Goal: Complete application form: Complete application form

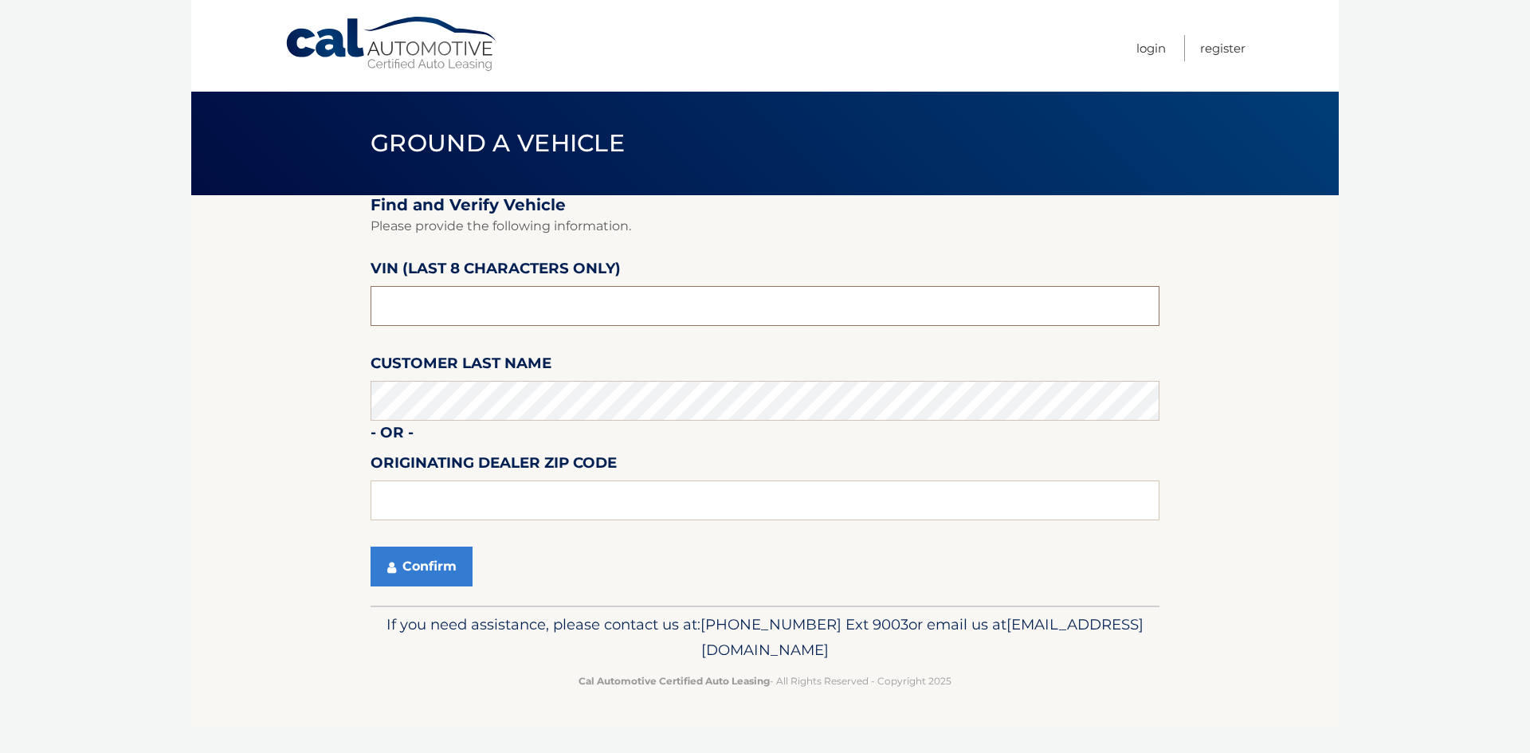
click at [484, 299] on input "text" at bounding box center [764, 306] width 789 height 40
type input "nh476224"
click at [428, 567] on button "Confirm" at bounding box center [421, 566] width 102 height 40
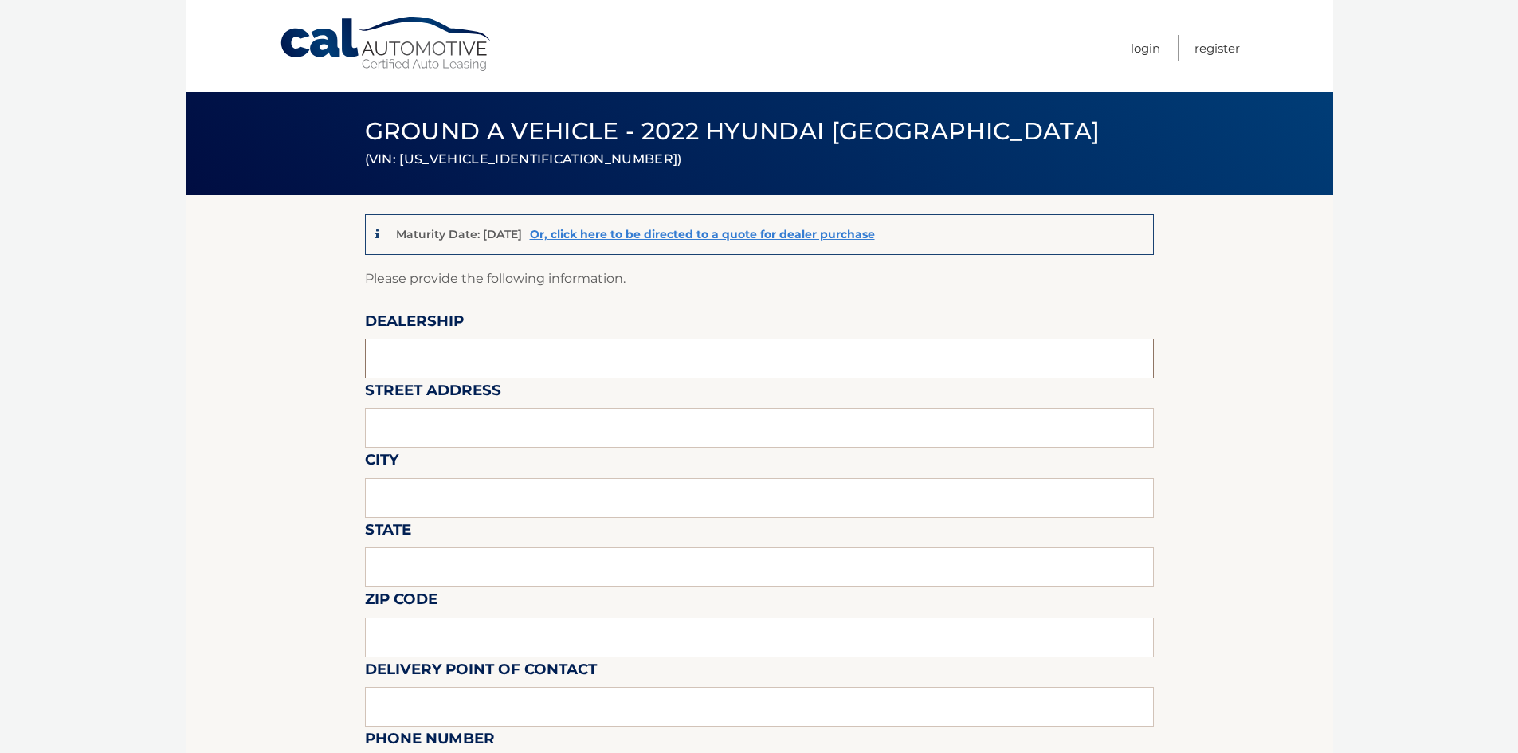
click at [449, 357] on input "text" at bounding box center [759, 359] width 789 height 40
click at [449, 375] on input "text" at bounding box center [759, 359] width 789 height 40
type input "Apple Honda"
click at [472, 429] on input "text" at bounding box center [759, 428] width 789 height 40
type input "1375 Old Country Road"
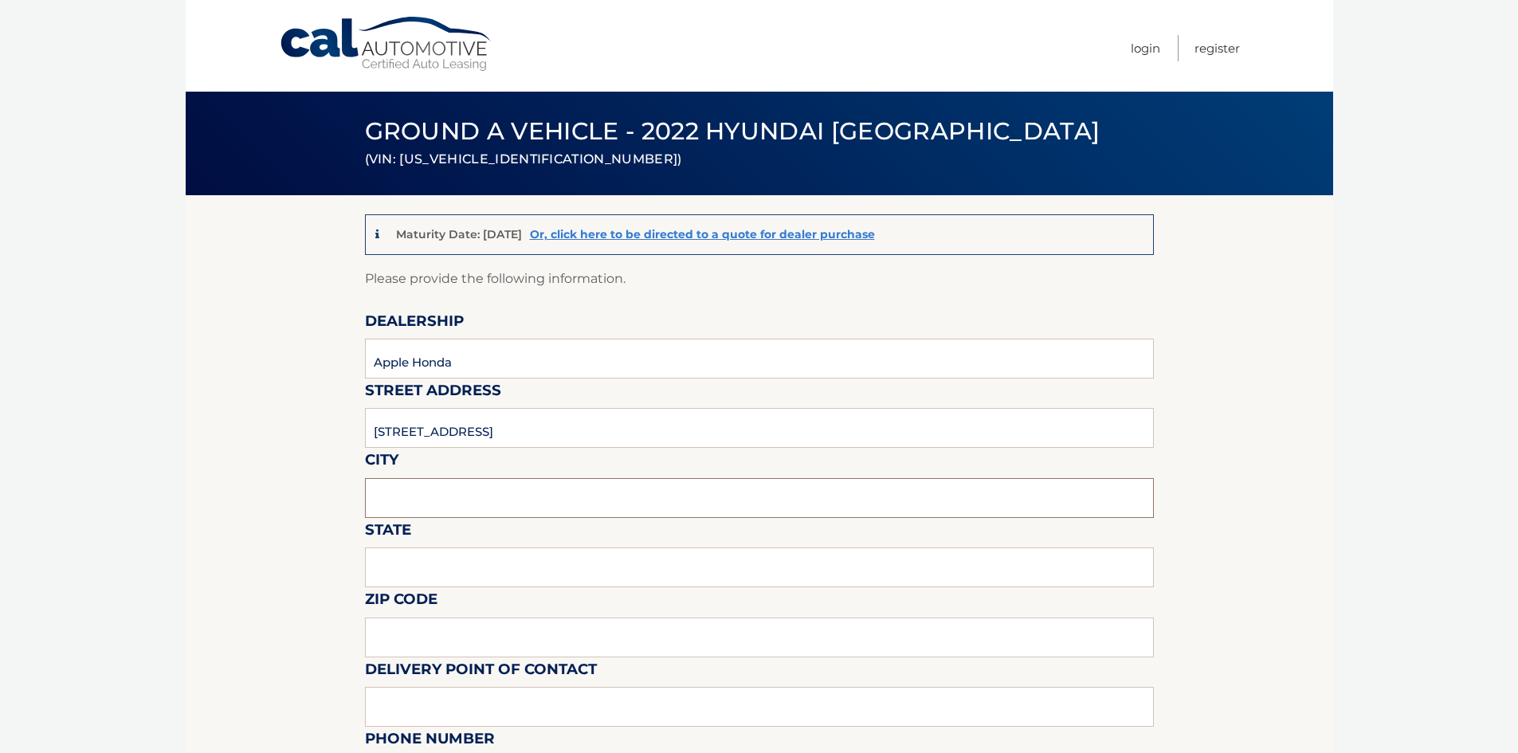
click at [479, 490] on input "text" at bounding box center [759, 498] width 789 height 40
type input "Riverhead"
click at [474, 566] on input "text" at bounding box center [759, 567] width 789 height 40
type input "NY"
click at [452, 641] on input "text" at bounding box center [759, 637] width 789 height 40
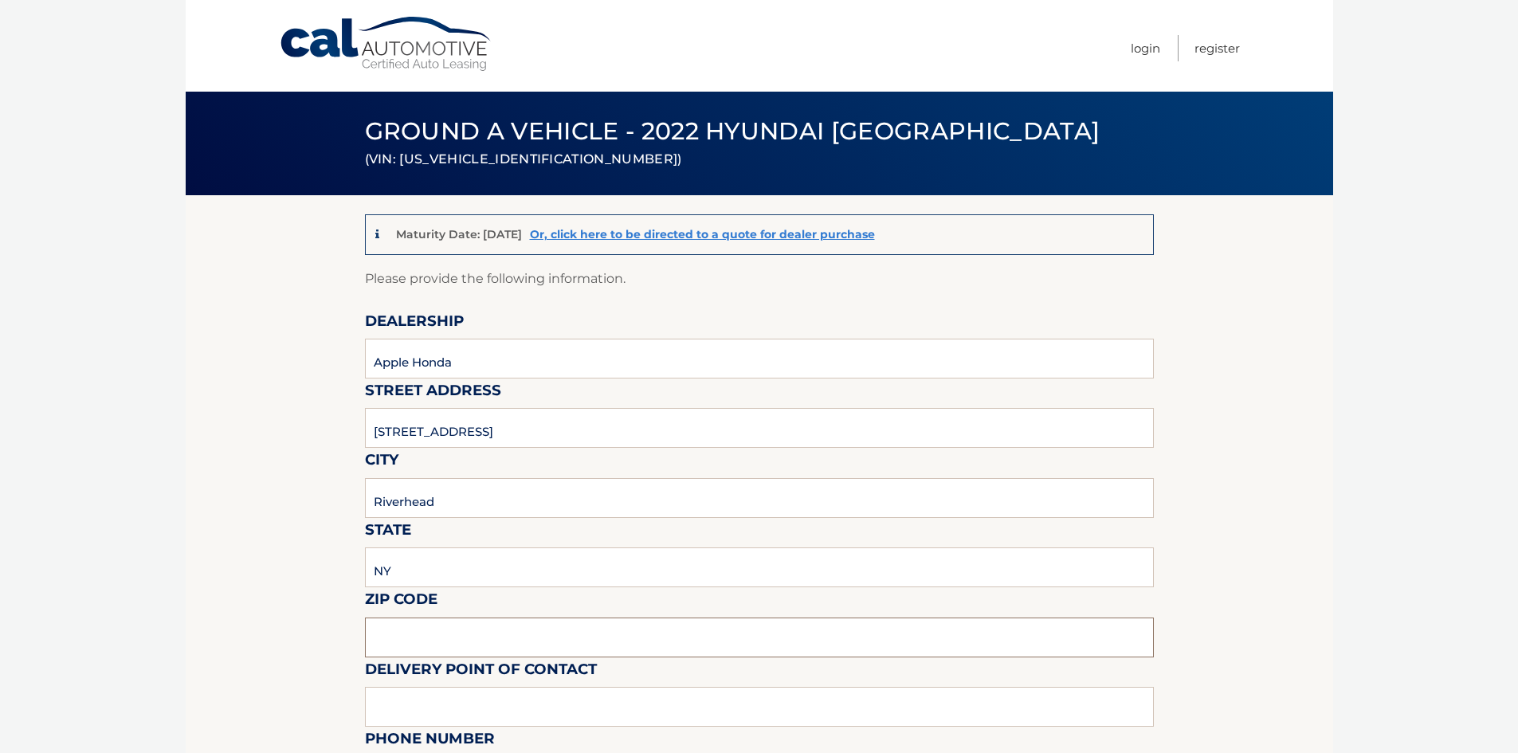
type input "11901"
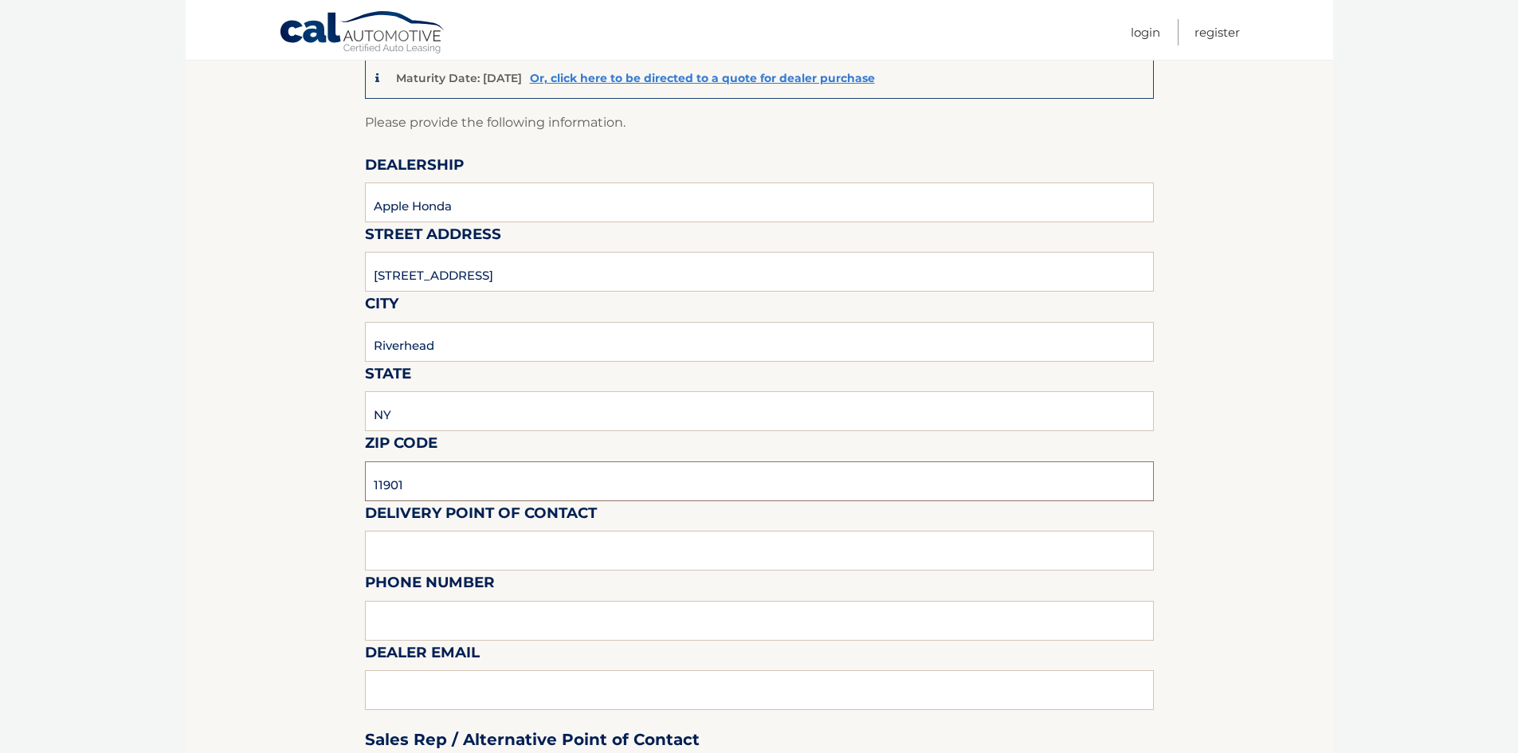
scroll to position [159, 0]
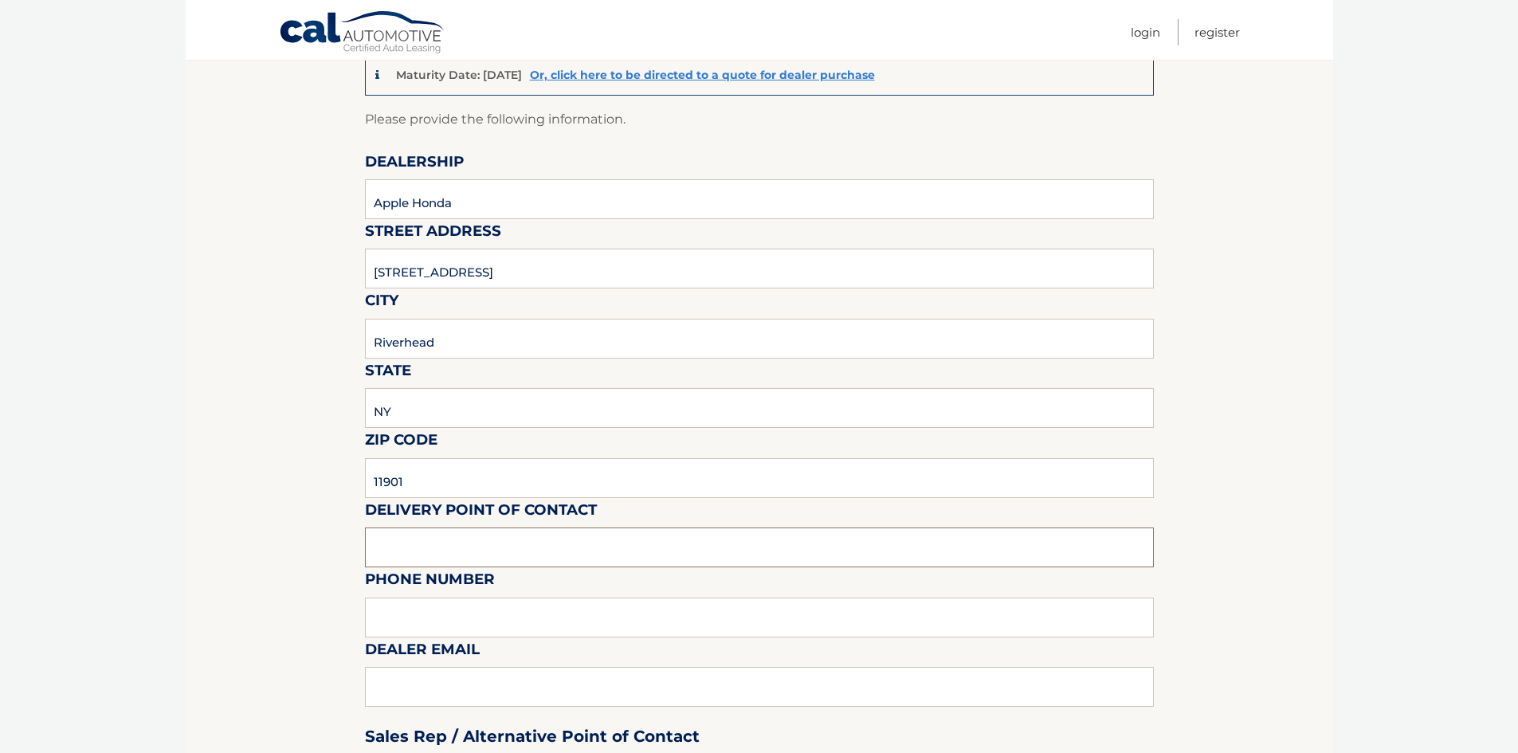
click at [481, 546] on input "text" at bounding box center [759, 547] width 789 height 40
type input "Dan Trimper"
click at [468, 613] on input "text" at bounding box center [759, 617] width 789 height 40
type input "631-727-0555 ext. 306"
click at [441, 691] on div "Sales Rep / Alternative Point of Contact" at bounding box center [759, 706] width 789 height 112
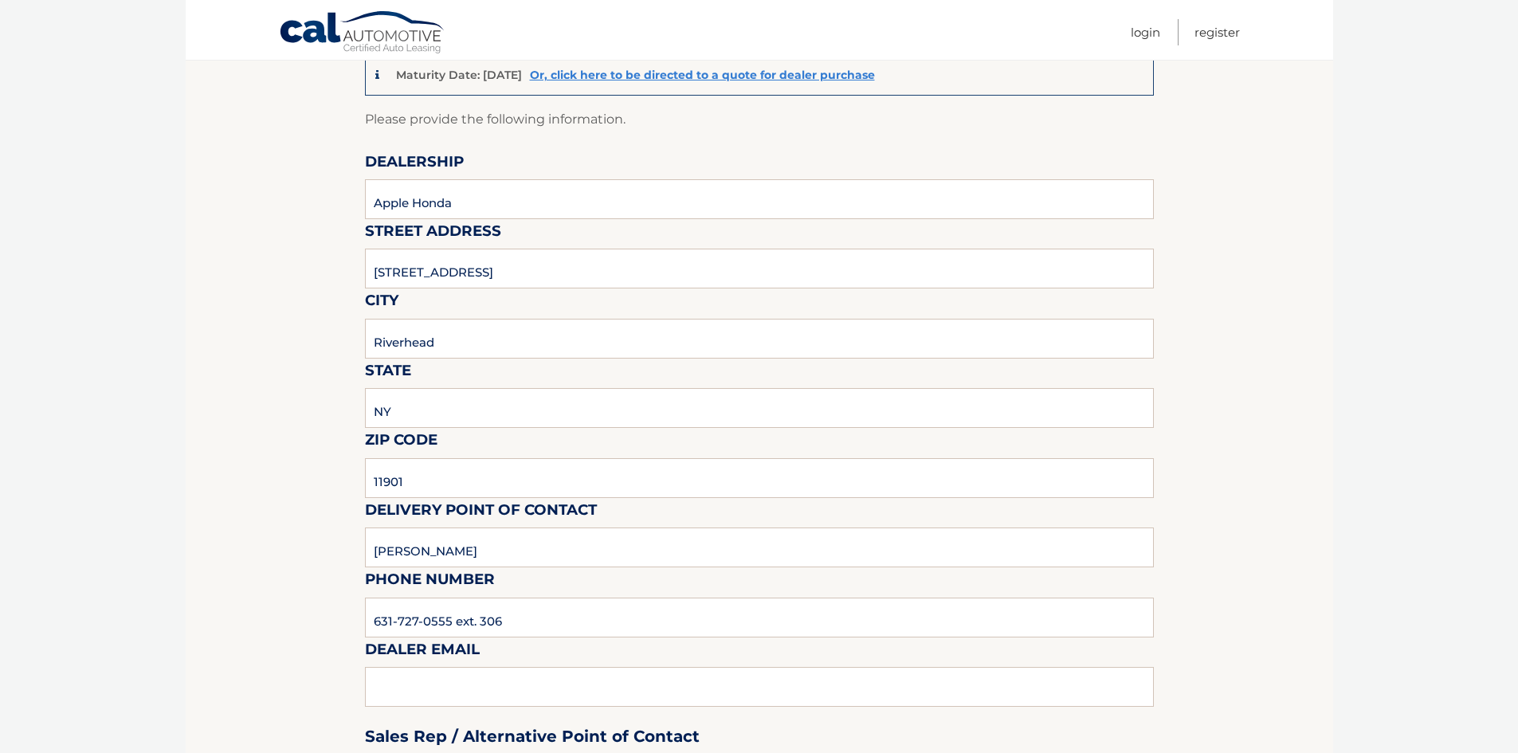
click at [494, 690] on div "Sales Rep / Alternative Point of Contact" at bounding box center [759, 706] width 789 height 112
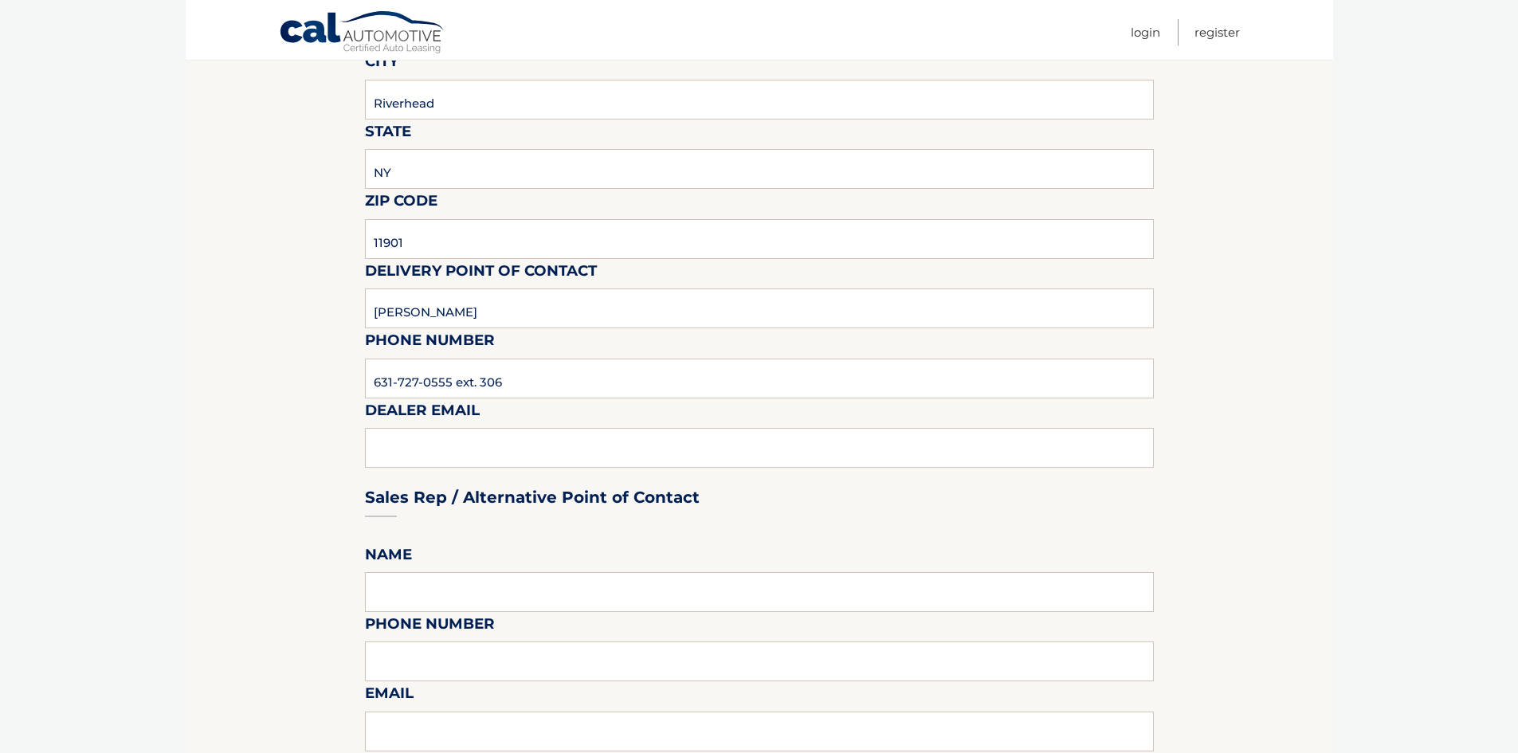
click at [446, 448] on div "Sales Rep / Alternative Point of Contact" at bounding box center [759, 467] width 789 height 112
click at [443, 448] on div "Sales Rep / Alternative Point of Contact" at bounding box center [759, 467] width 789 height 112
click at [492, 597] on input "text" at bounding box center [759, 592] width 789 height 40
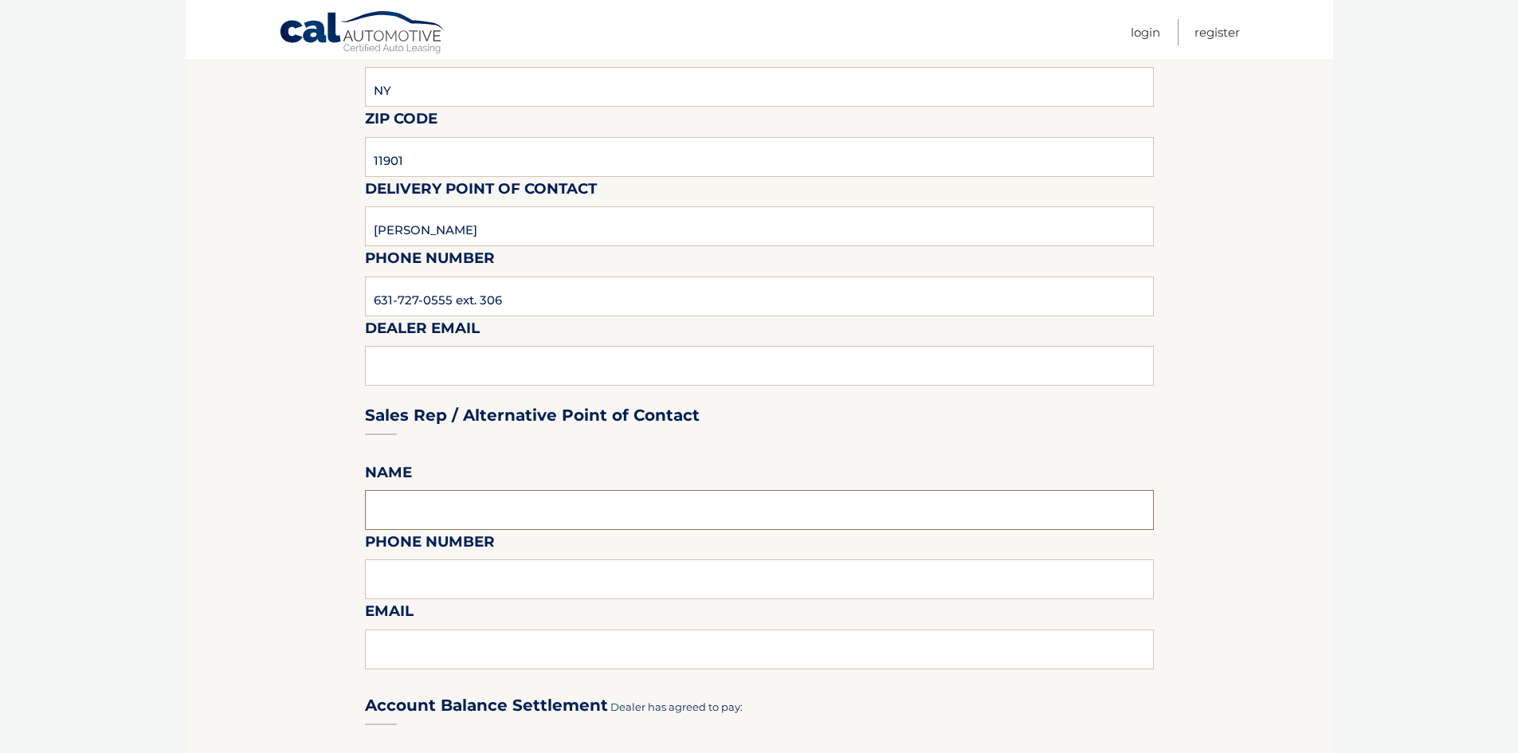
scroll to position [637, 0]
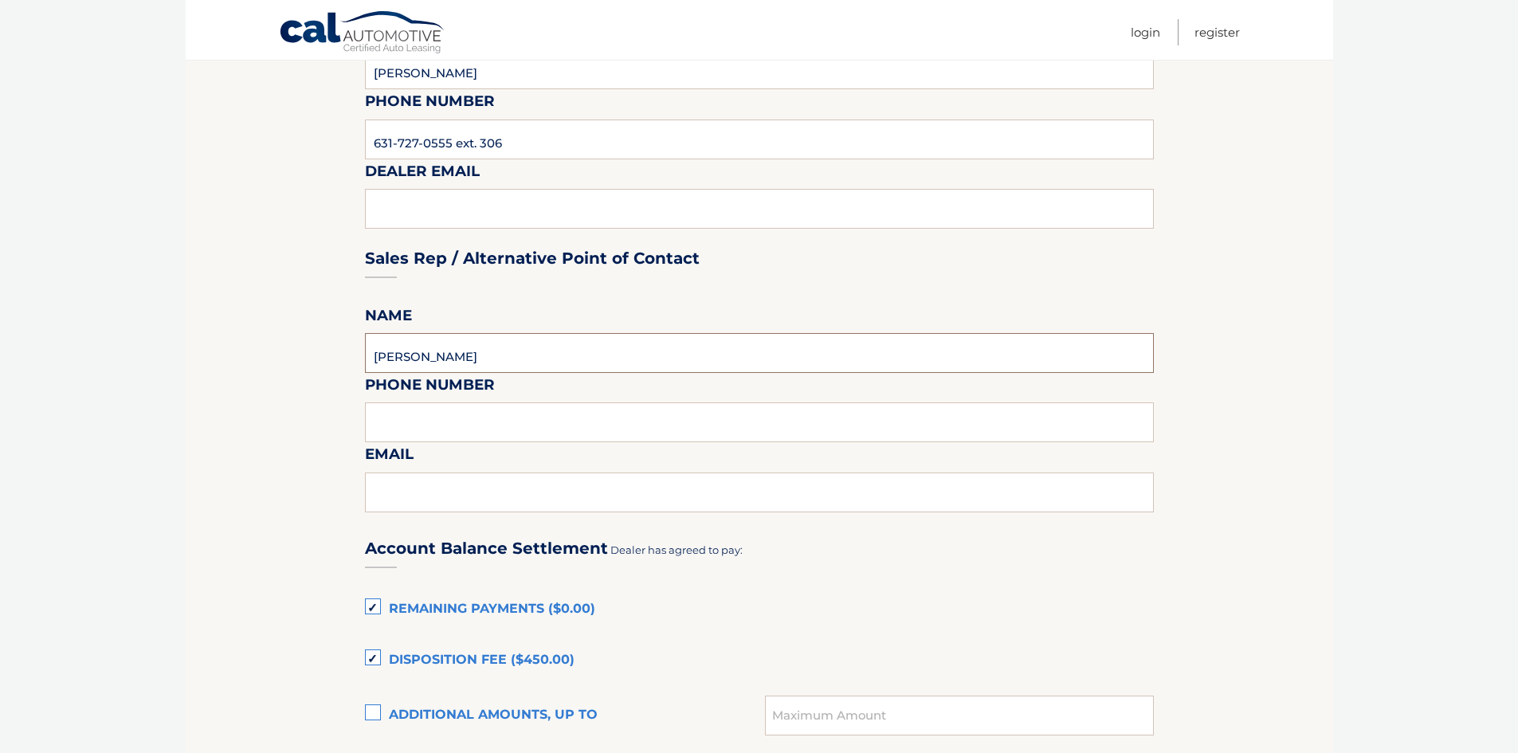
type input "Keenan Stephenson"
type input "6317270555"
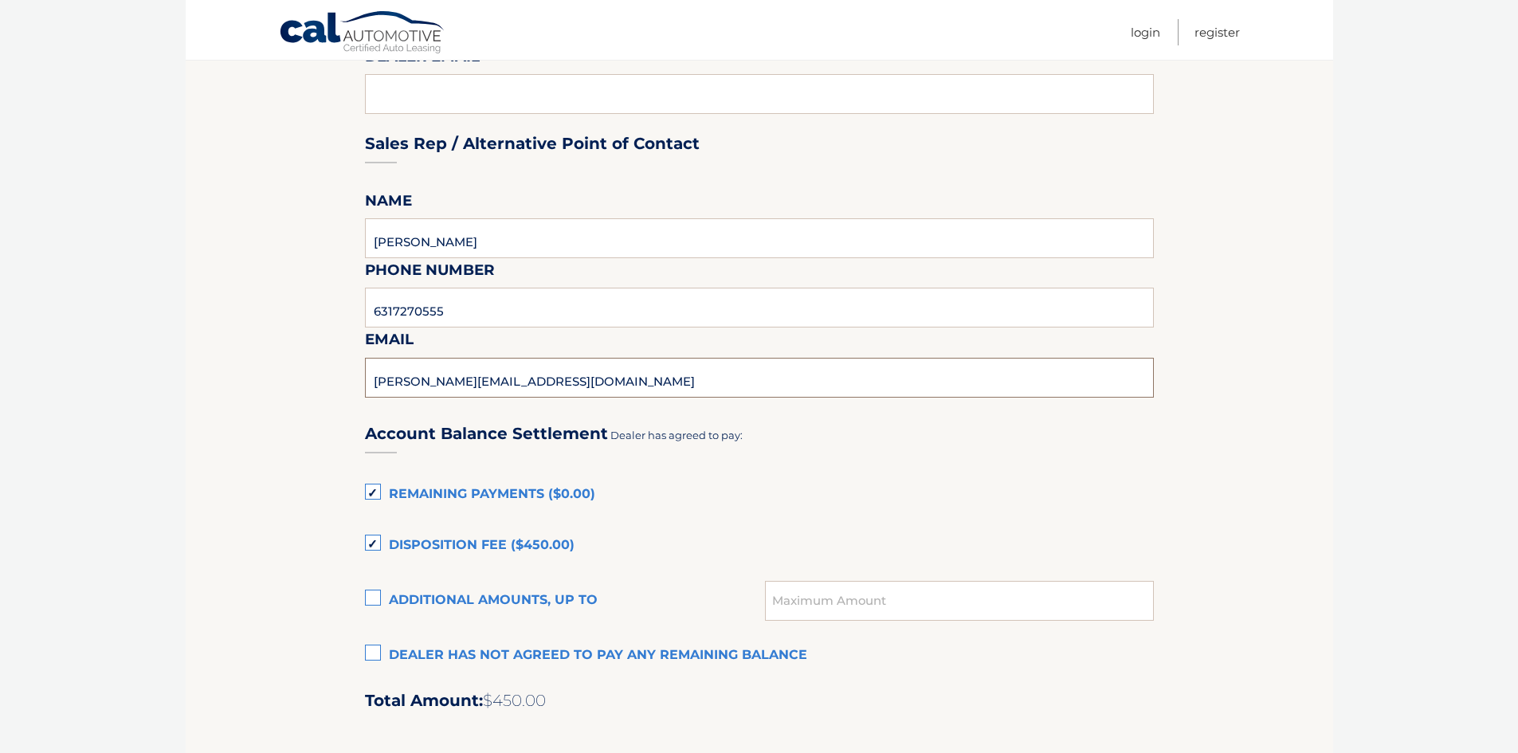
scroll to position [797, 0]
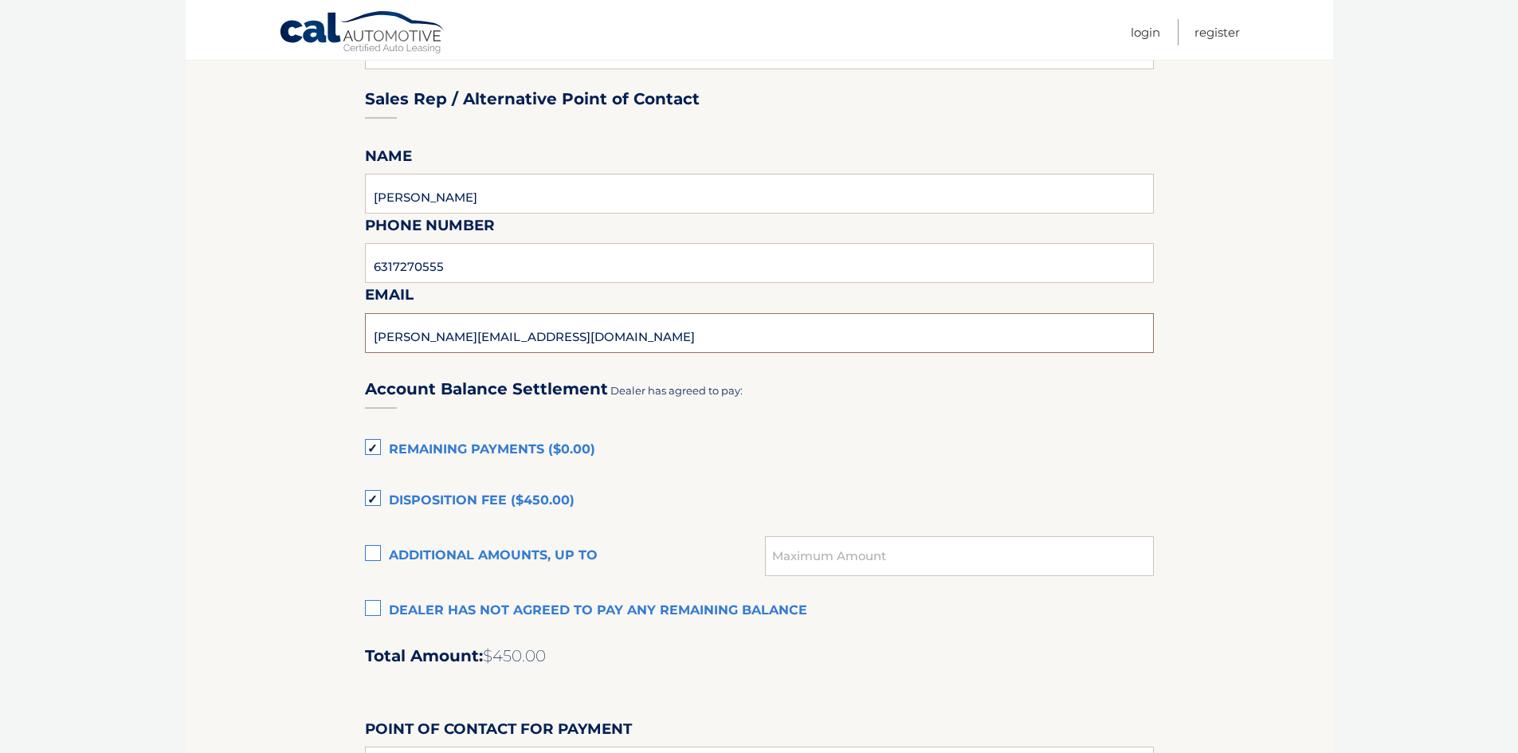
type input "keenan@applehonda.net"
click at [378, 499] on label "Disposition Fee ($450.00)" at bounding box center [759, 501] width 789 height 32
click at [0, 0] on input "Disposition Fee ($450.00)" at bounding box center [0, 0] width 0 height 0
click at [374, 452] on label "Remaining Payments ($0.00)" at bounding box center [759, 450] width 789 height 32
click at [0, 0] on input "Remaining Payments ($0.00)" at bounding box center [0, 0] width 0 height 0
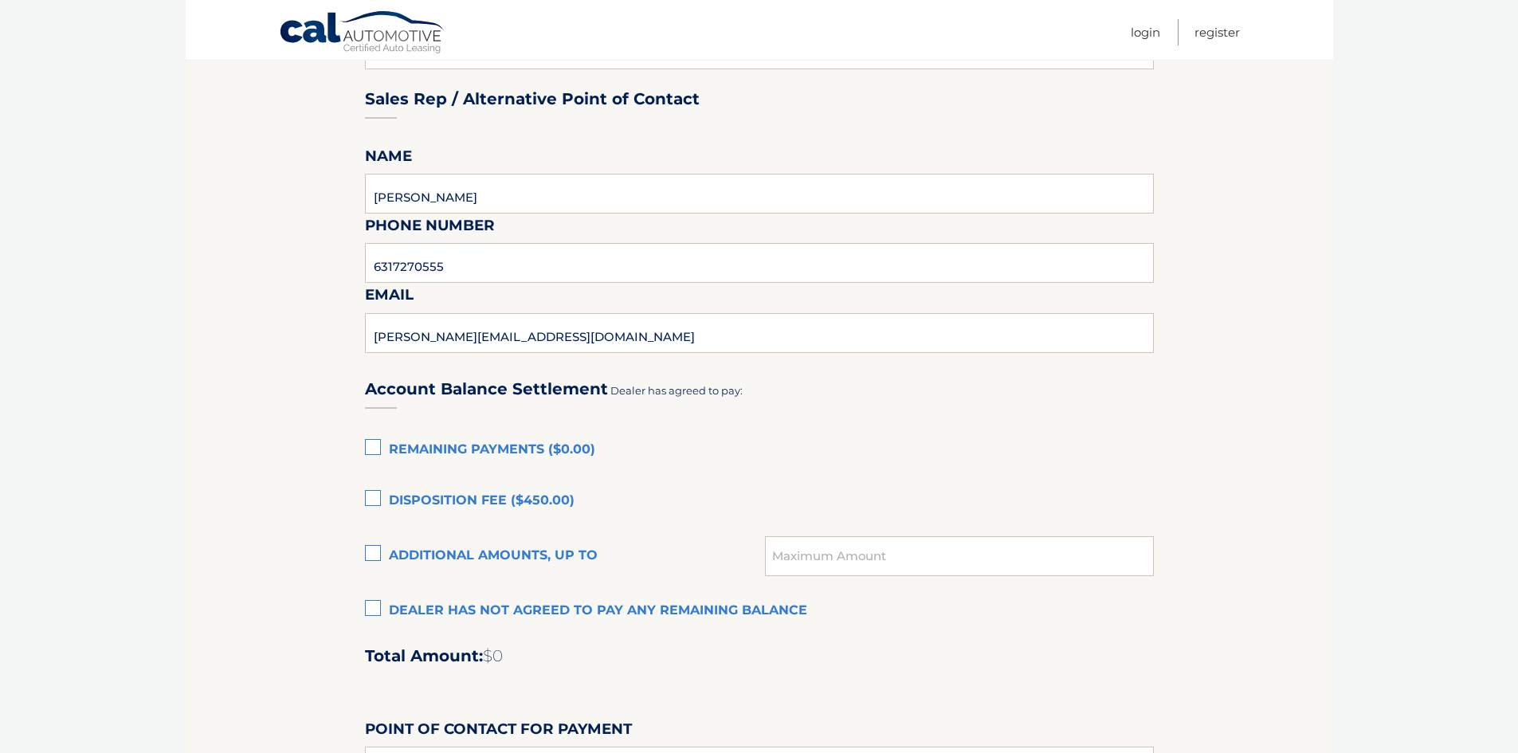
click at [377, 444] on label "Remaining Payments ($0.00)" at bounding box center [759, 450] width 789 height 32
click at [0, 0] on input "Remaining Payments ($0.00)" at bounding box center [0, 0] width 0 height 0
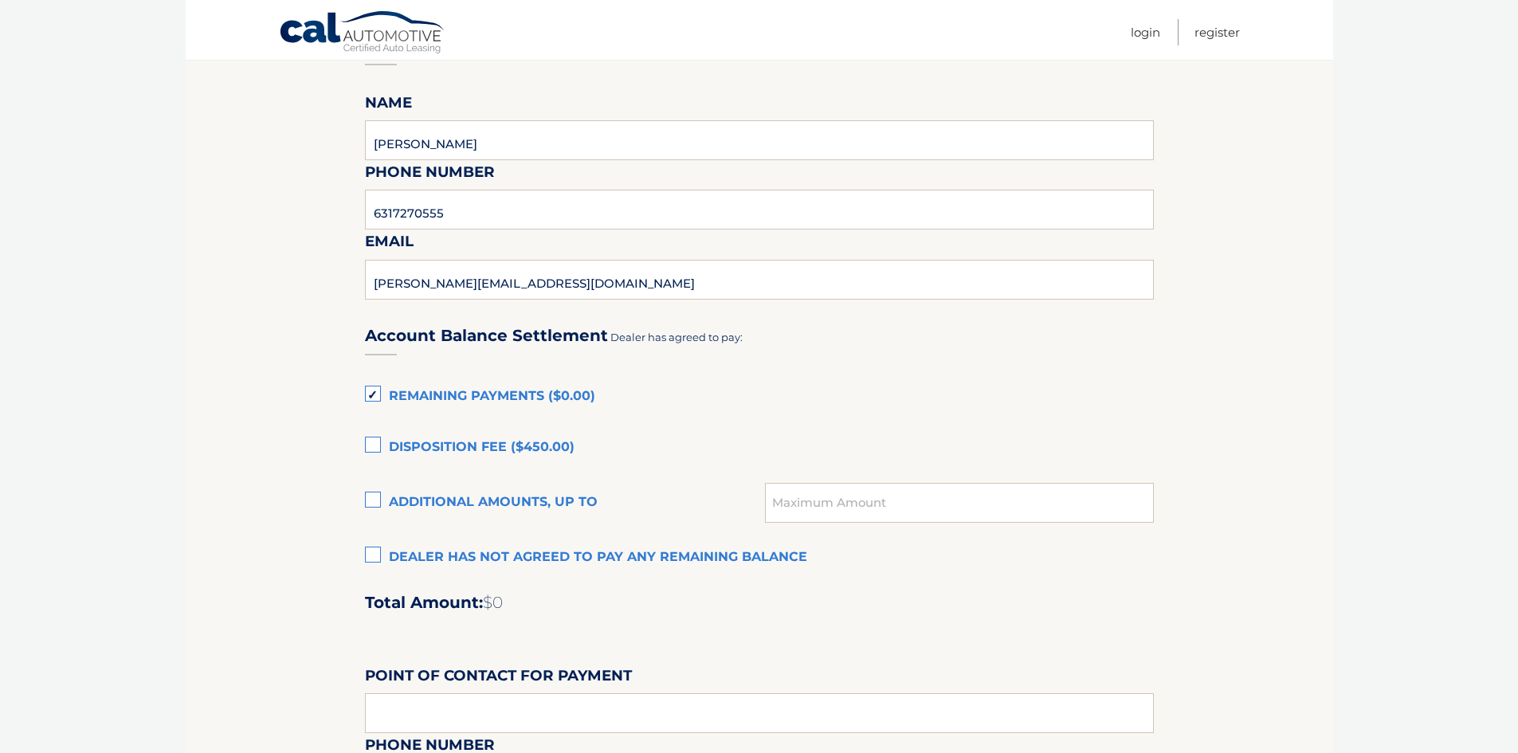
scroll to position [956, 0]
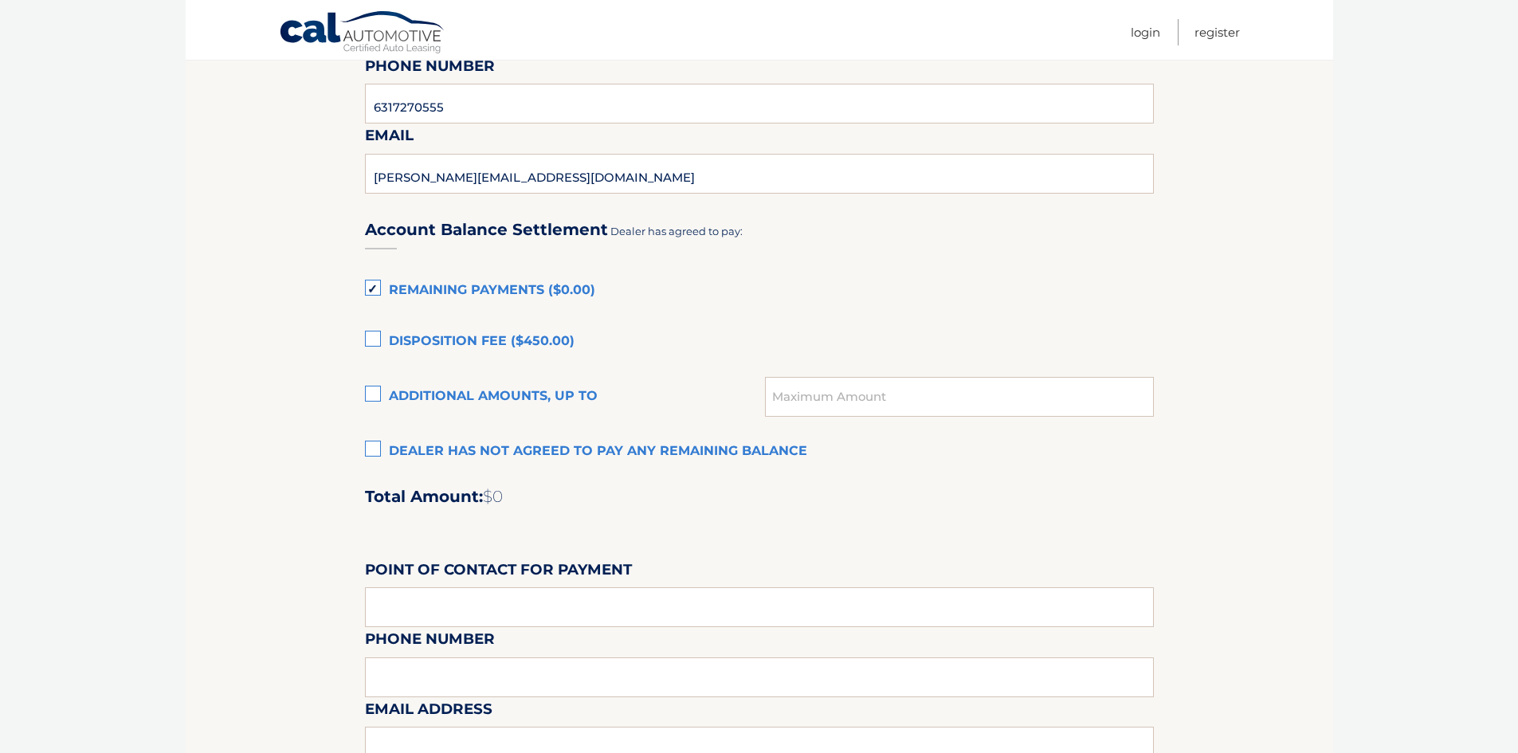
click at [366, 293] on label "Remaining Payments ($0.00)" at bounding box center [759, 291] width 789 height 32
click at [0, 0] on input "Remaining Payments ($0.00)" at bounding box center [0, 0] width 0 height 0
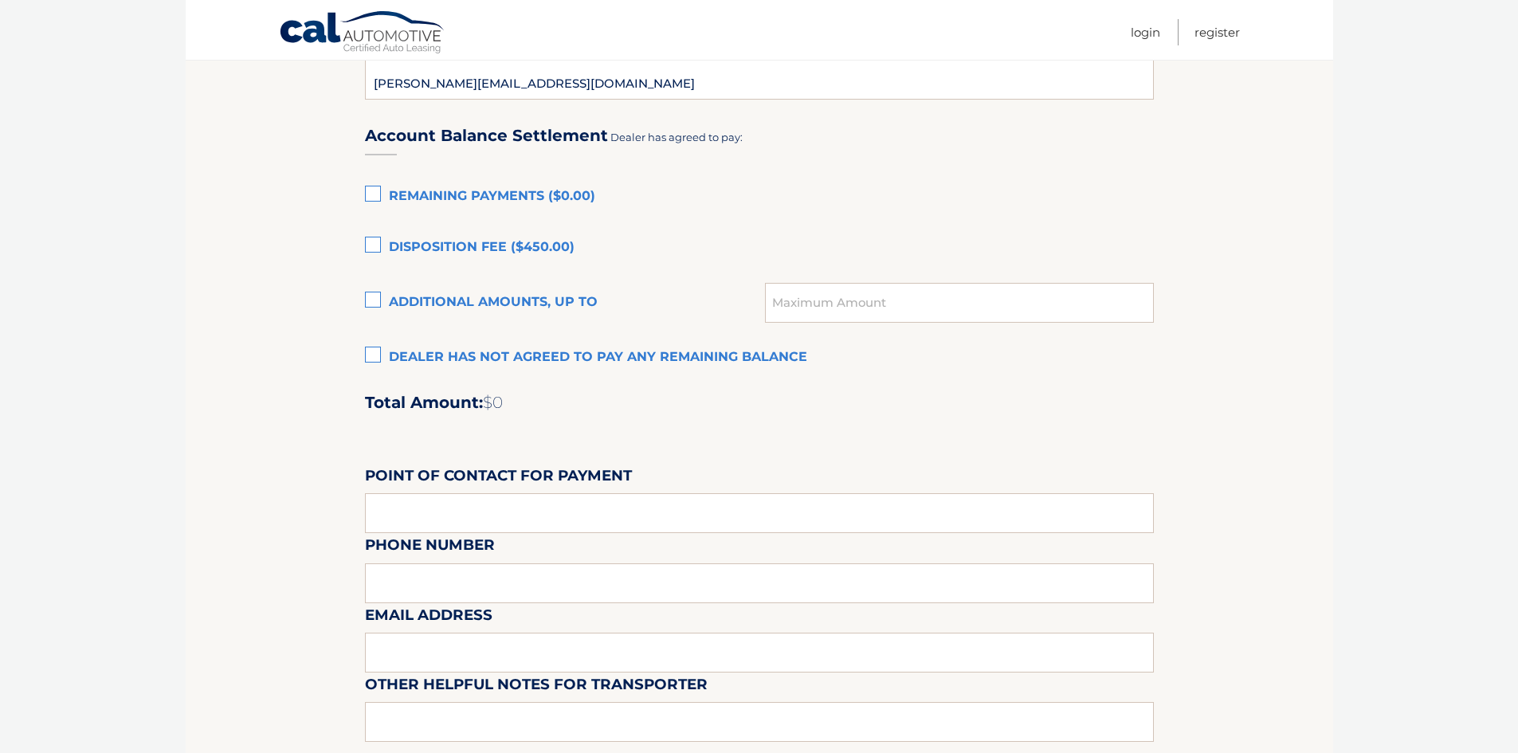
scroll to position [1195, 0]
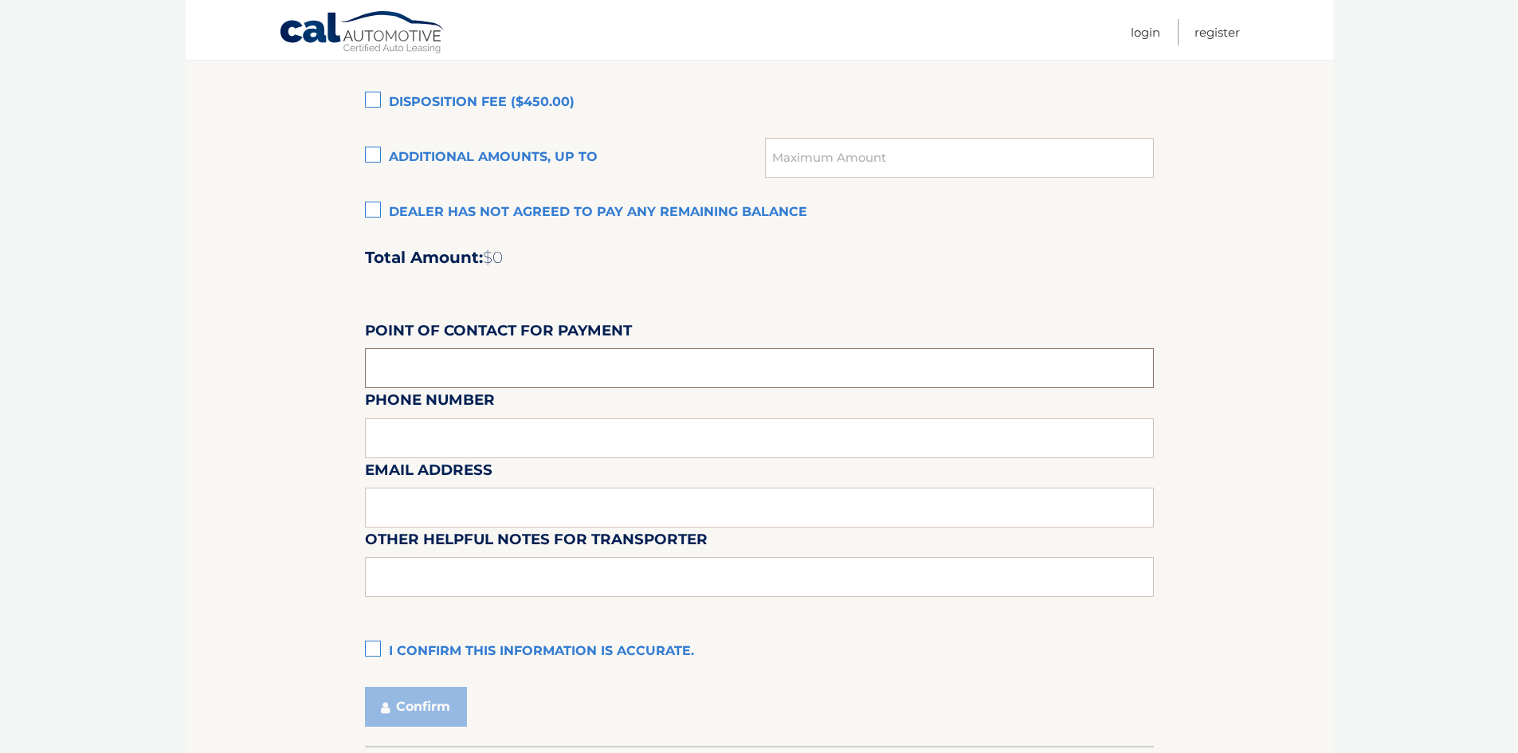
click at [544, 369] on input "text" at bounding box center [759, 368] width 789 height 40
type input "Matt D."
click at [479, 440] on div "Email Address" at bounding box center [759, 422] width 789 height 69
click at [441, 435] on div "Email Address" at bounding box center [759, 422] width 789 height 69
click at [429, 515] on input "text" at bounding box center [759, 508] width 789 height 40
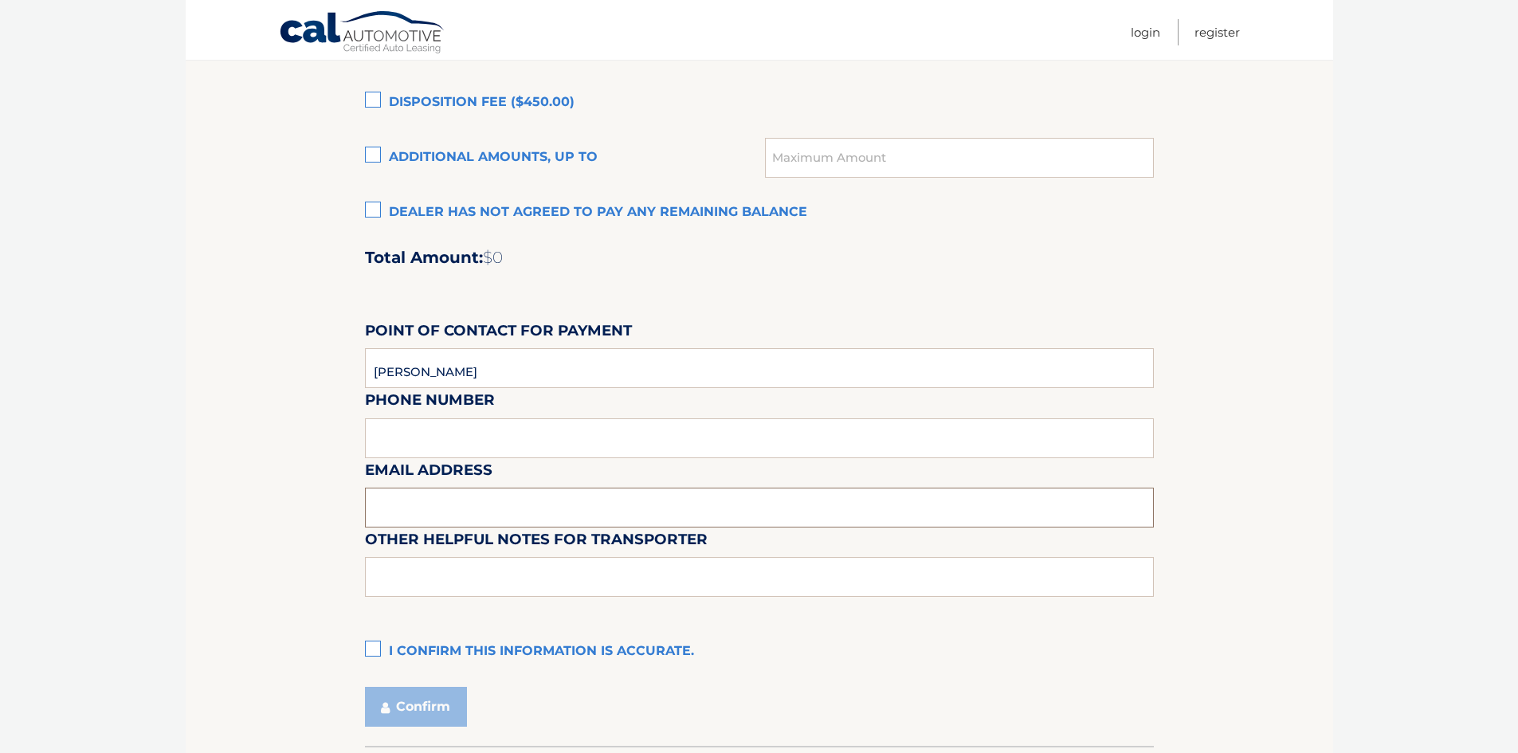
type input "mattd@applehonda.net"
click at [483, 582] on input "text" at bounding box center [759, 577] width 789 height 40
click at [379, 647] on label "I confirm this information is accurate." at bounding box center [759, 652] width 789 height 32
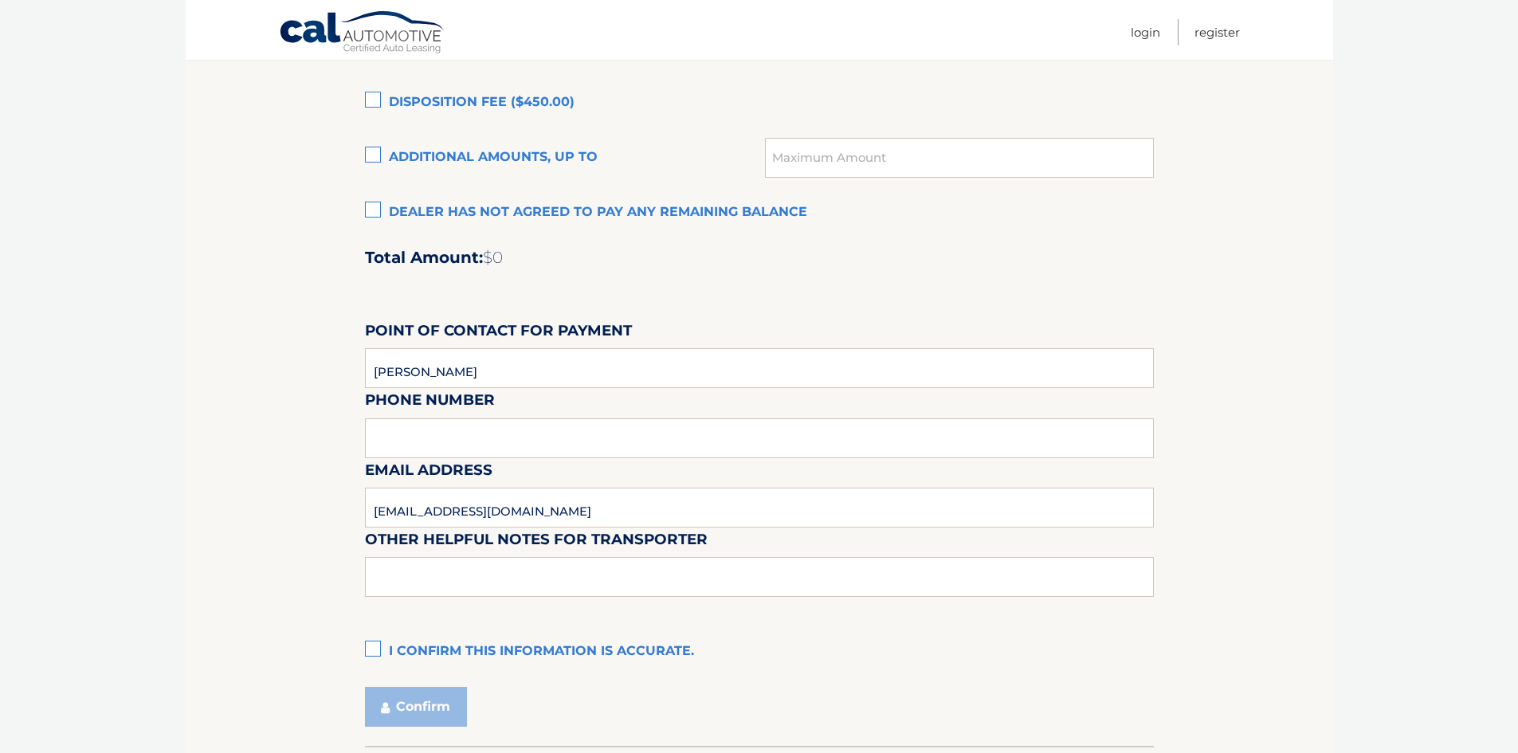
click at [0, 0] on input "I confirm this information is accurate." at bounding box center [0, 0] width 0 height 0
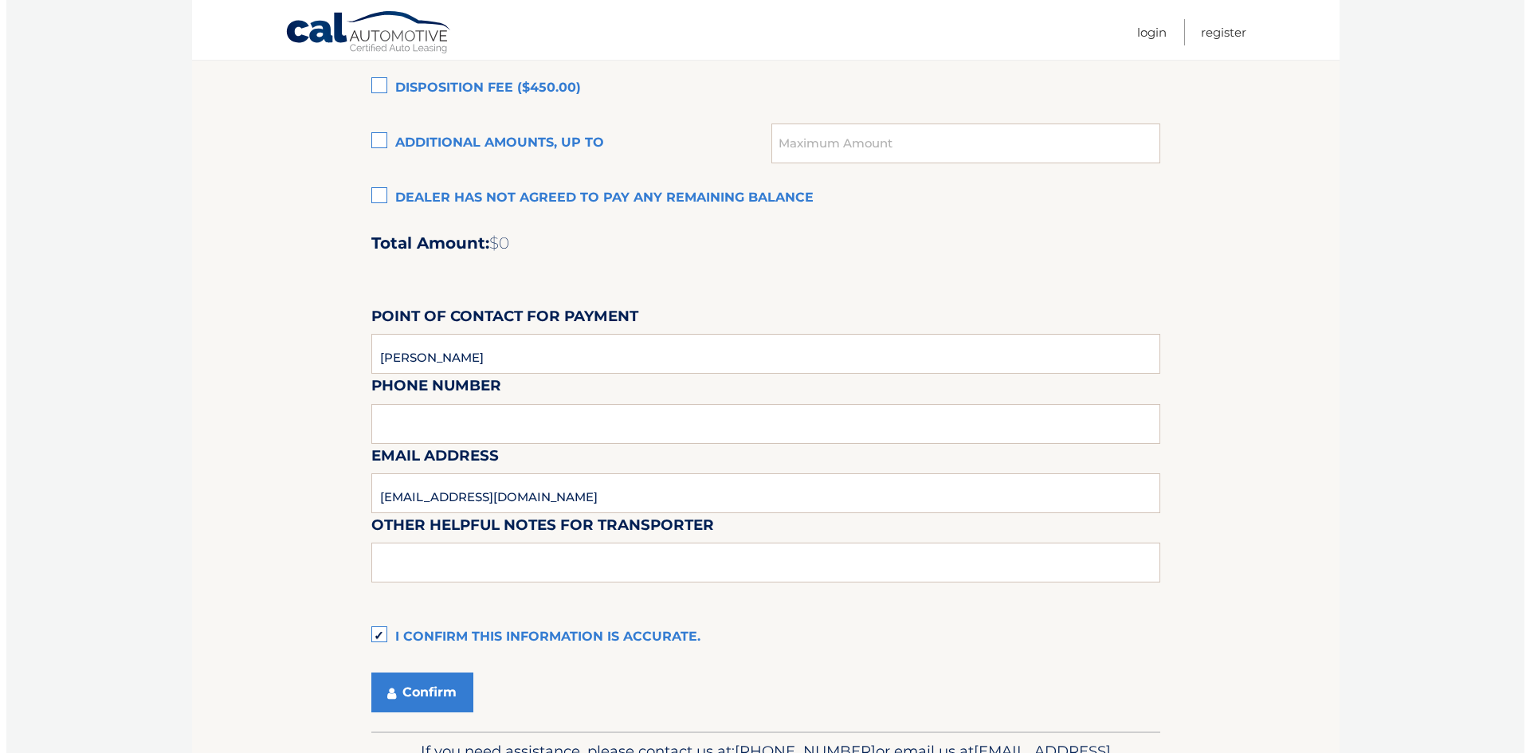
scroll to position [1309, 0]
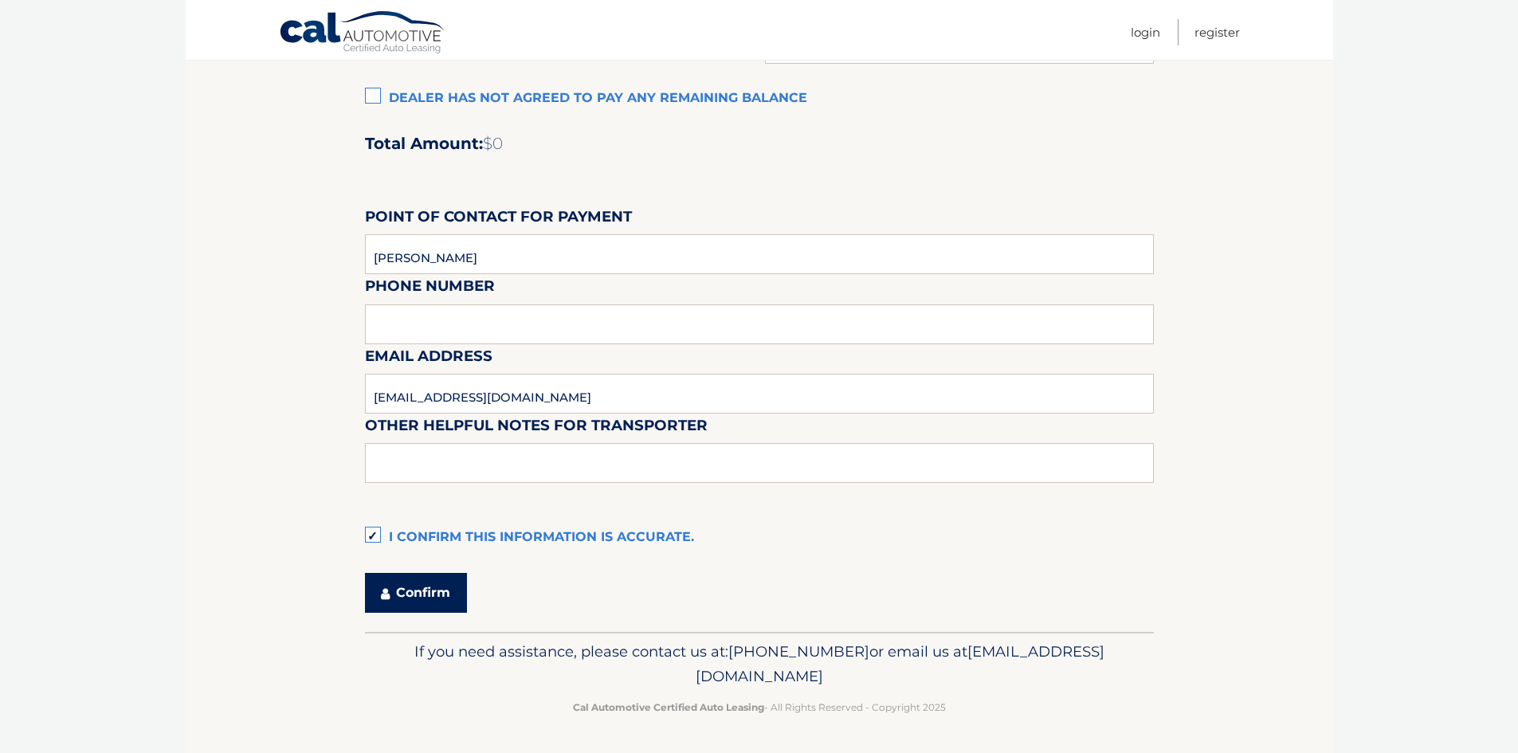
click at [416, 597] on button "Confirm" at bounding box center [416, 593] width 102 height 40
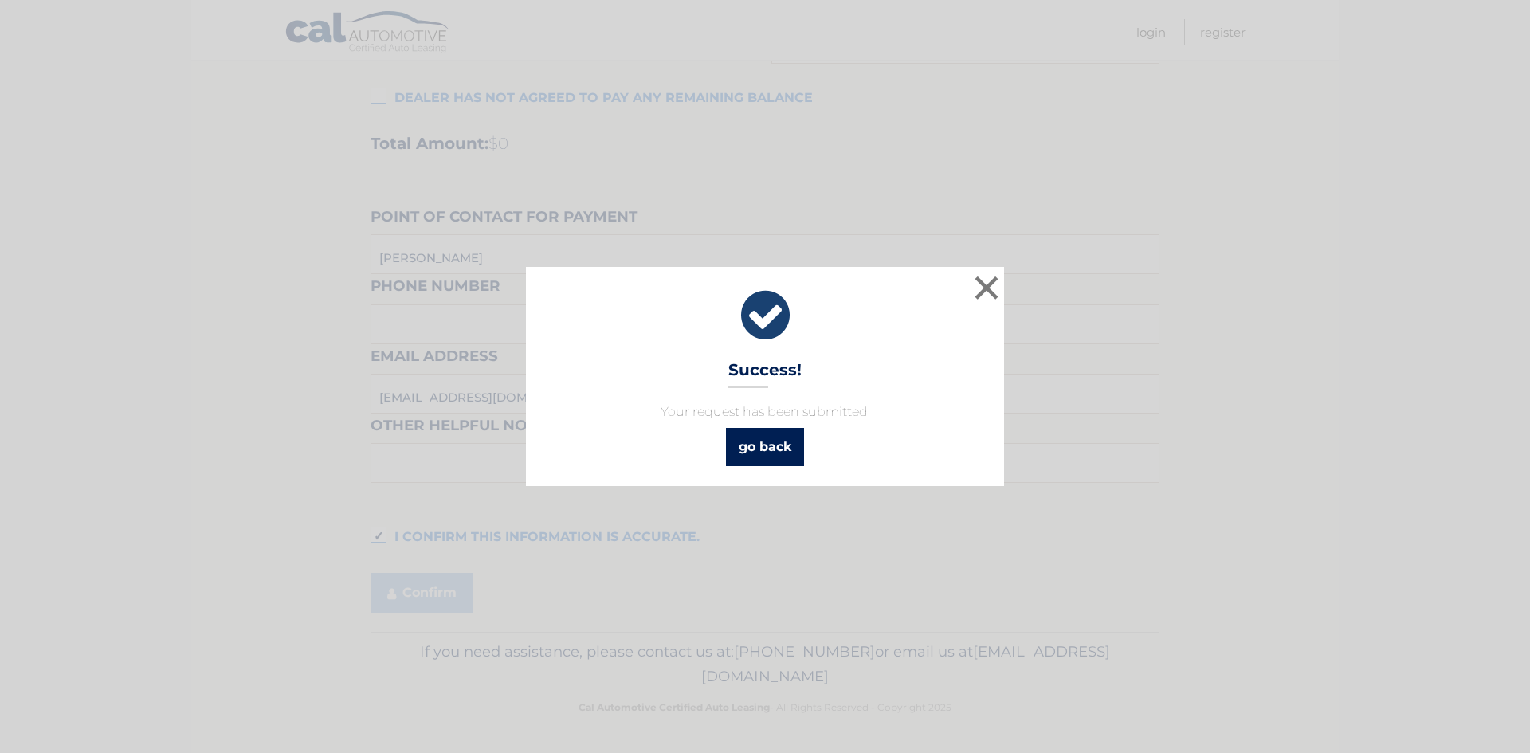
click at [770, 438] on link "go back" at bounding box center [765, 447] width 78 height 38
